Goal: Information Seeking & Learning: Find specific fact

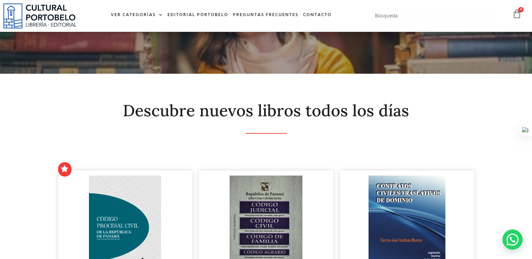
scroll to position [34, 0]
click at [416, 18] on input "text" at bounding box center [429, 16] width 120 height 14
drag, startPoint x: 395, startPoint y: 16, endPoint x: 323, endPoint y: 20, distance: 71.9
click at [323, 20] on div "Ver Categorías A – C Administración Empresarial Arquitectura Arte Autoayuda Bio…" at bounding box center [266, 16] width 532 height 32
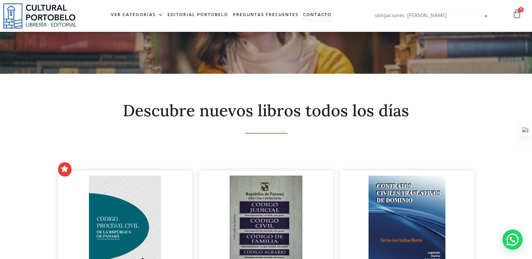
type input "obligaciones alexander valencia"
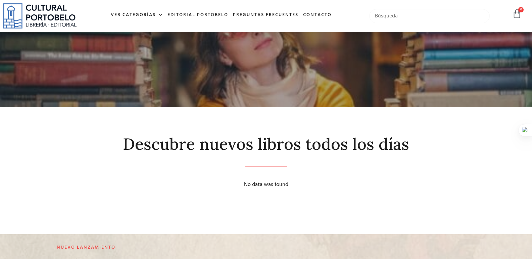
click at [400, 13] on input "text" at bounding box center [429, 16] width 120 height 14
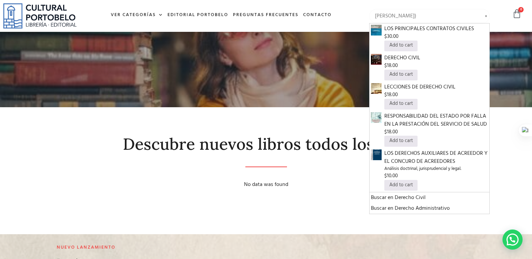
type input "alexander valencia"
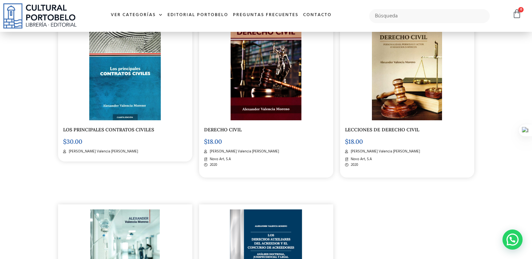
scroll to position [269, 0]
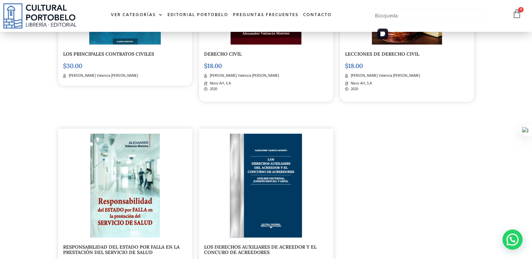
click at [415, 14] on input "text" at bounding box center [429, 16] width 120 height 14
type input "m"
type input "manual de obligaiones"
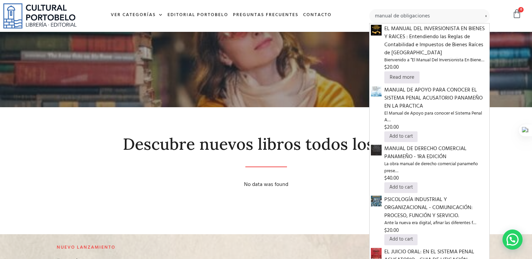
type input "manual de obligaciones"
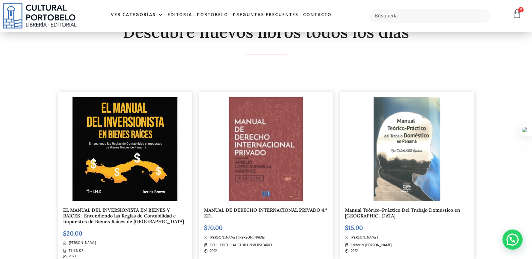
scroll to position [100, 0]
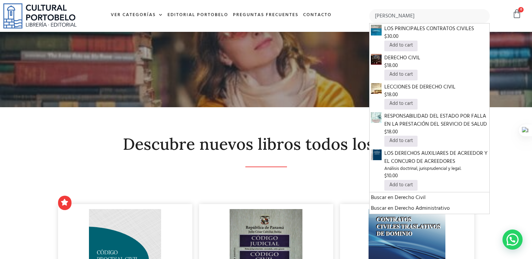
type input "[PERSON_NAME]"
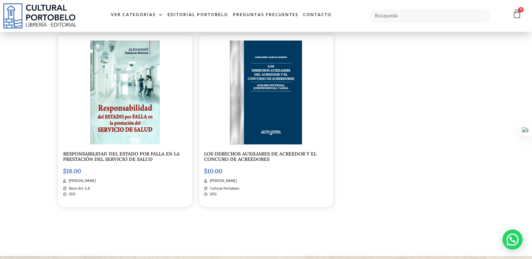
scroll to position [369, 0]
